Goal: Communication & Community: Answer question/provide support

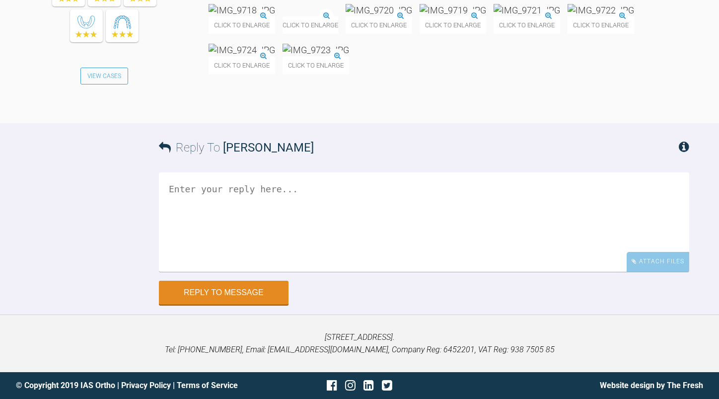
scroll to position [21796, 0]
click at [579, 16] on img at bounding box center [612, 10] width 67 height 12
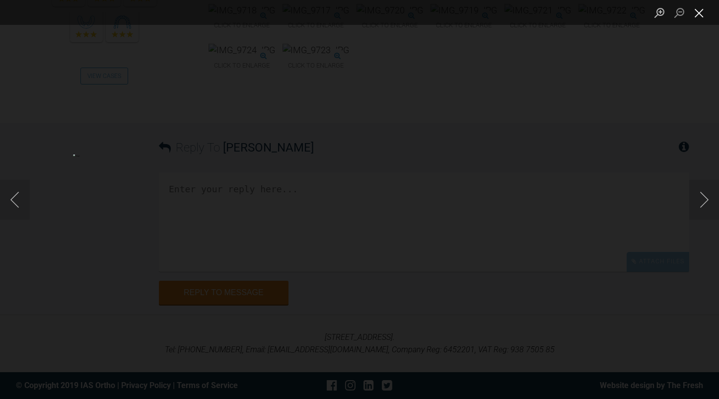
click at [703, 7] on button "Close lightbox" at bounding box center [700, 12] width 20 height 17
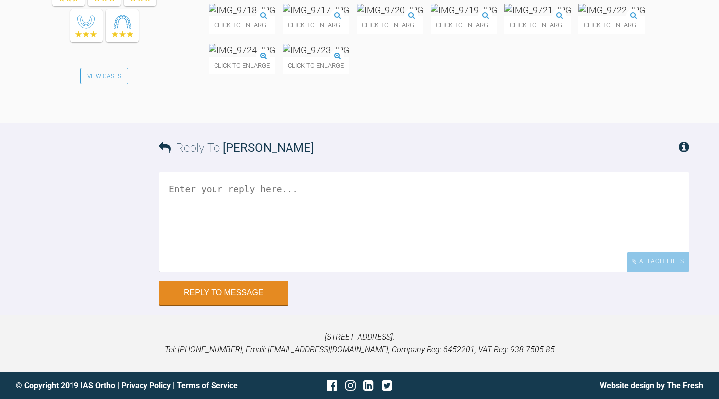
scroll to position [21747, 0]
click at [349, 16] on img at bounding box center [316, 10] width 67 height 12
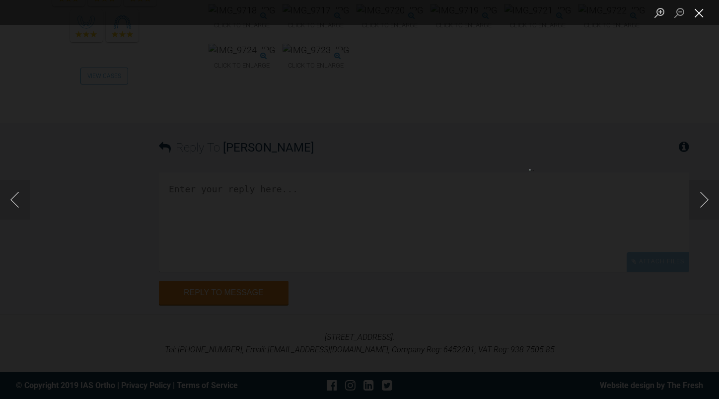
click at [705, 12] on button "Close lightbox" at bounding box center [700, 12] width 20 height 17
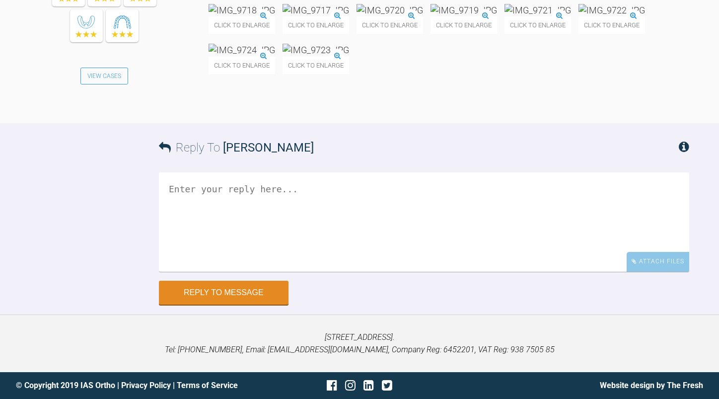
scroll to position [21995, 0]
click at [360, 272] on textarea at bounding box center [424, 221] width 531 height 99
type textarea "did you start elastics"
click at [505, 16] on img at bounding box center [538, 10] width 67 height 12
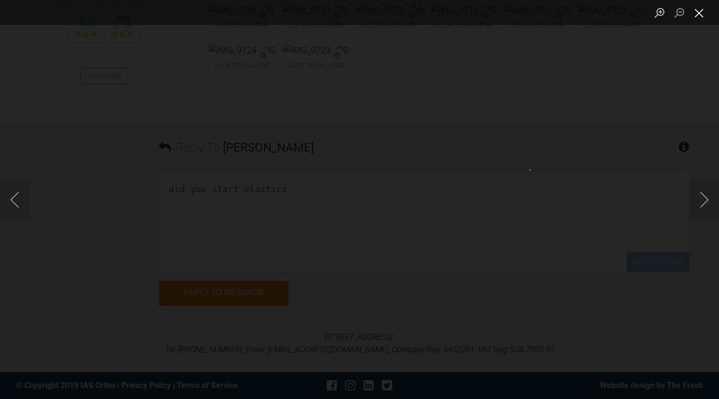
click at [699, 11] on button "Close lightbox" at bounding box center [700, 12] width 20 height 17
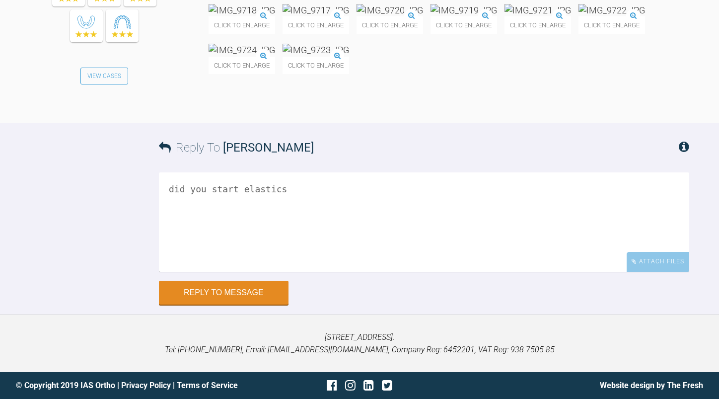
scroll to position [21399, 0]
click at [287, 206] on textarea at bounding box center [424, 221] width 531 height 99
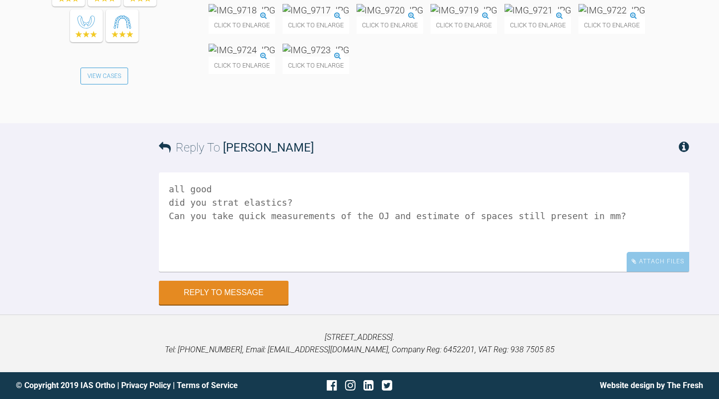
click at [275, 56] on img at bounding box center [242, 50] width 67 height 12
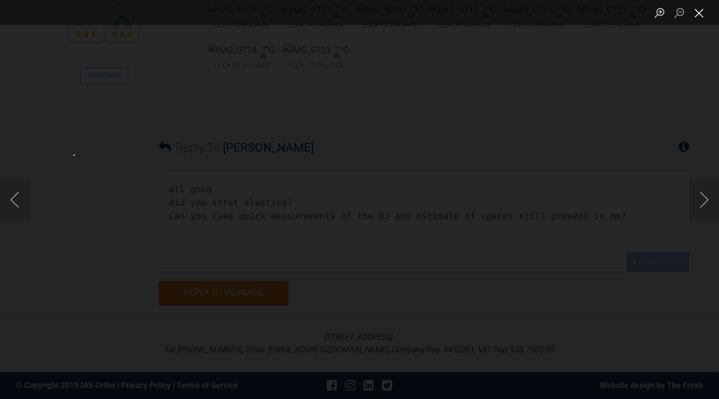
click at [702, 15] on button "Close lightbox" at bounding box center [700, 12] width 20 height 17
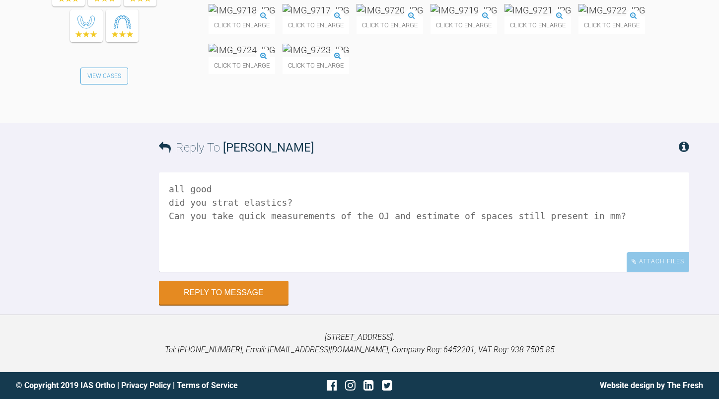
click at [597, 218] on textarea "all good did you strat elastics? Can you take quick measurements of the OJ and …" at bounding box center [424, 221] width 531 height 99
type textarea "all good did you start elastics? Can you take quick measurements of the OJ and …"
click at [223, 289] on button "Reply to Message" at bounding box center [224, 294] width 130 height 24
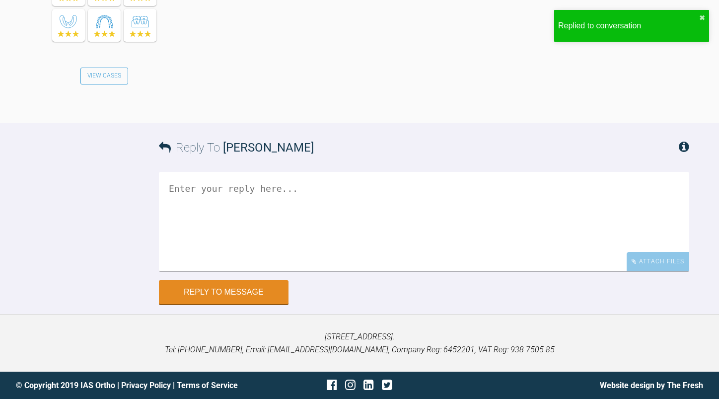
scroll to position [22089, 0]
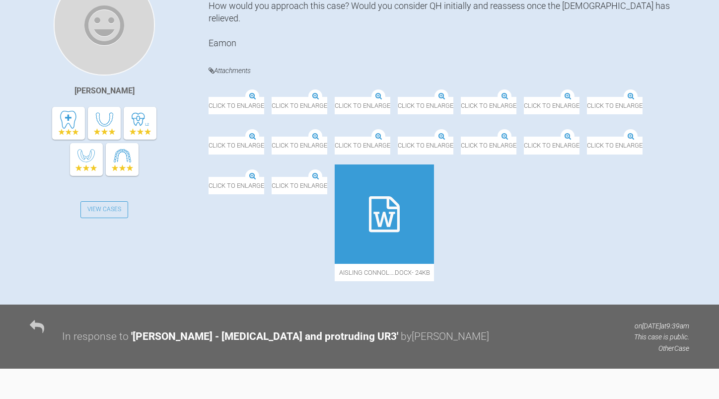
scroll to position [397, 0]
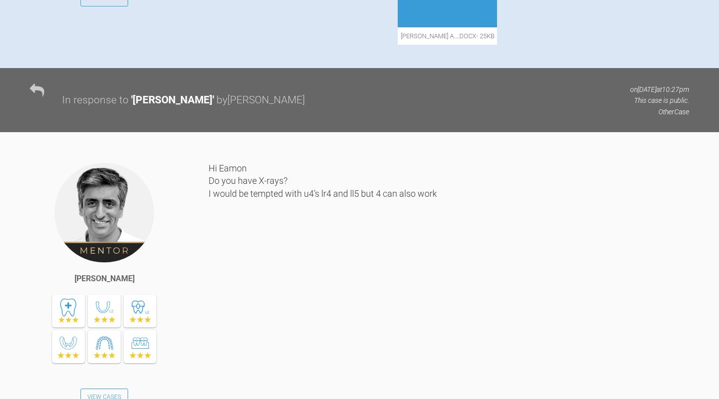
scroll to position [348, 0]
